Goal: Find specific page/section: Find specific page/section

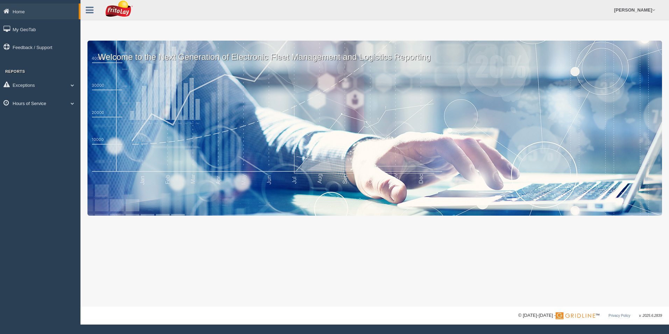
click at [35, 103] on link "Hours of Service" at bounding box center [40, 103] width 80 height 16
click at [38, 118] on link "HOS Explanation Reports" at bounding box center [46, 119] width 66 height 13
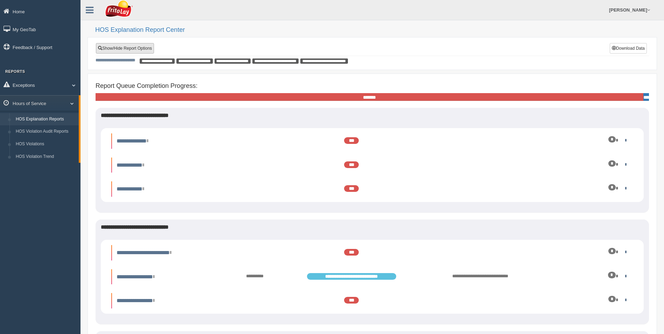
click at [121, 50] on link "Show/Hide Report Options" at bounding box center [125, 48] width 58 height 10
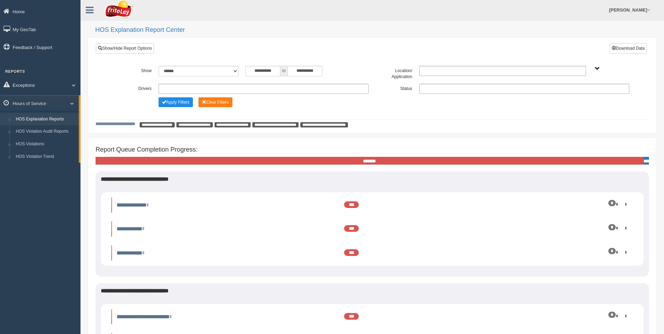
click at [175, 90] on ul at bounding box center [264, 89] width 210 height 10
type input "******"
click at [175, 100] on li "Lanier , Steven" at bounding box center [263, 98] width 209 height 9
click at [176, 101] on button "Apply Filters" at bounding box center [176, 102] width 34 height 10
